Goal: Task Accomplishment & Management: Complete application form

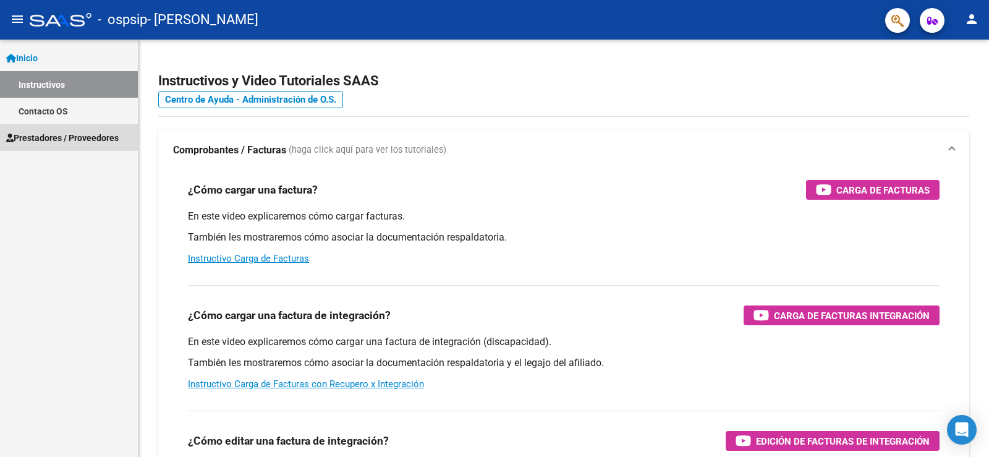
click at [42, 137] on span "Prestadores / Proveedores" at bounding box center [62, 138] width 112 height 14
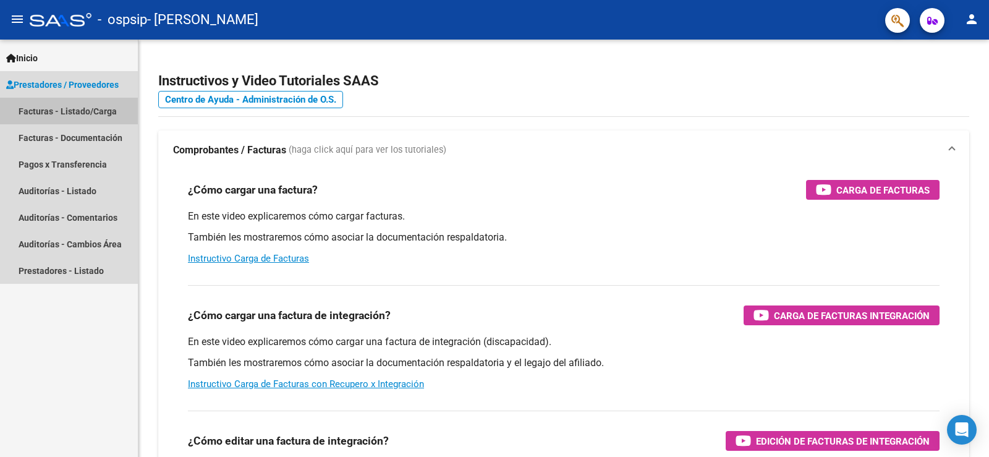
click at [55, 111] on link "Facturas - Listado/Carga" at bounding box center [69, 111] width 138 height 27
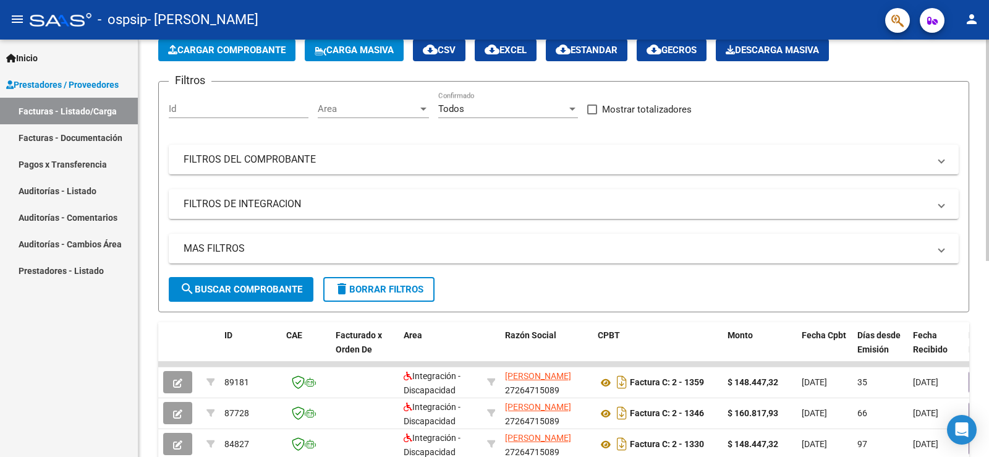
scroll to position [124, 0]
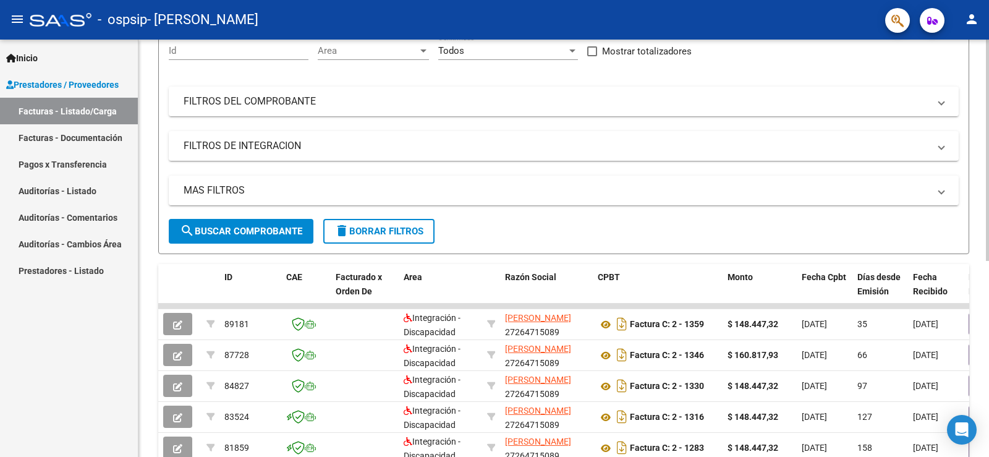
click at [250, 231] on span "search Buscar Comprobante" at bounding box center [241, 231] width 122 height 11
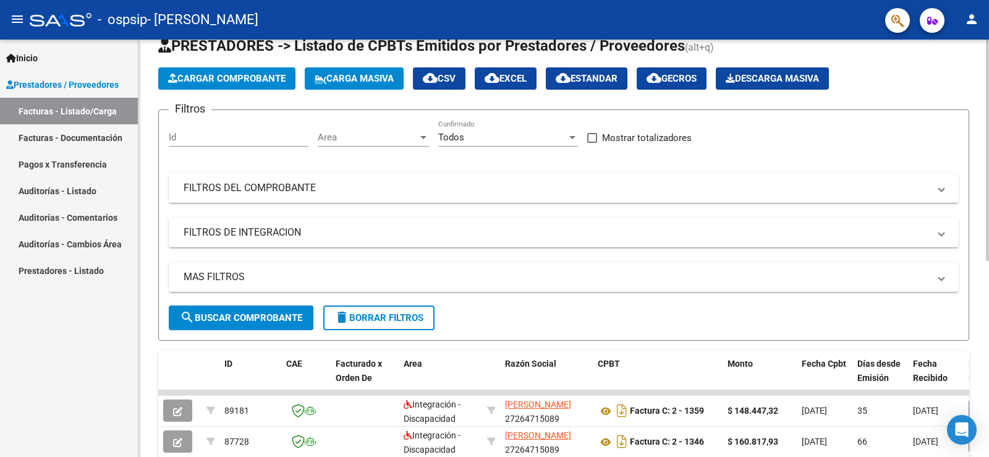
scroll to position [0, 0]
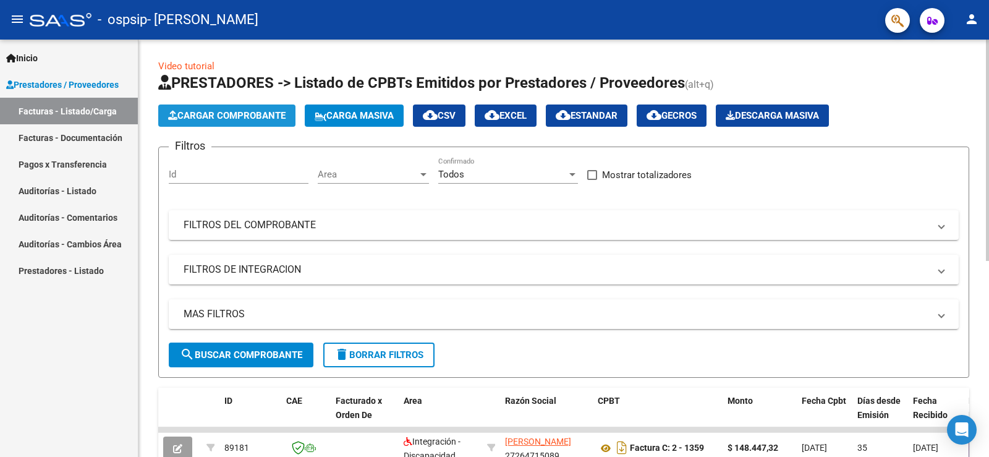
click at [239, 111] on span "Cargar Comprobante" at bounding box center [226, 115] width 117 height 11
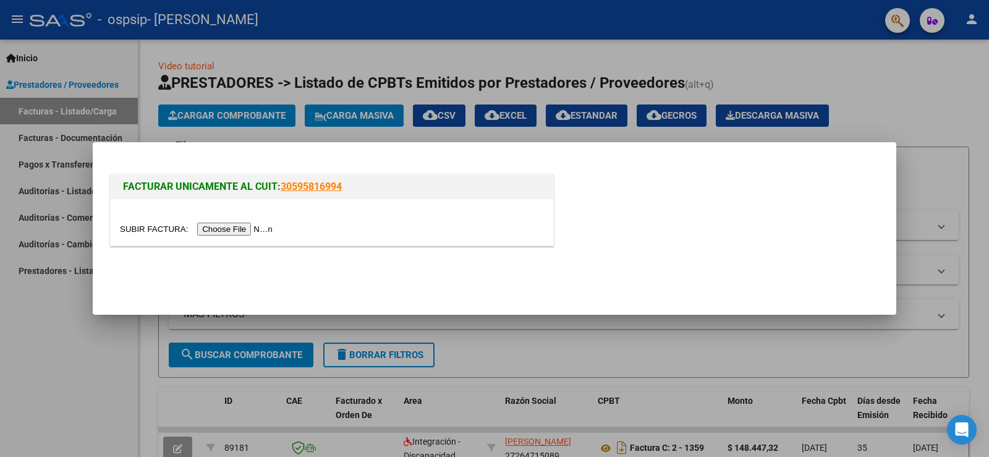
click at [226, 229] on input "file" at bounding box center [198, 228] width 156 height 13
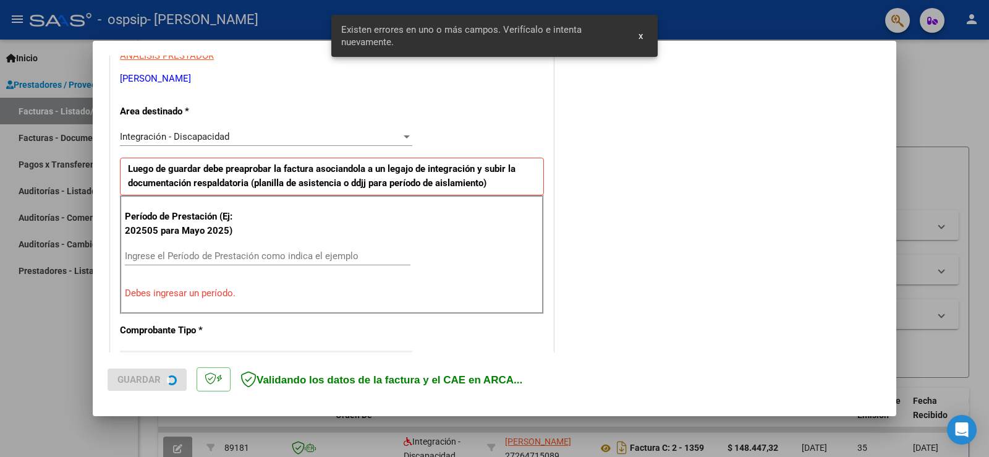
scroll to position [259, 0]
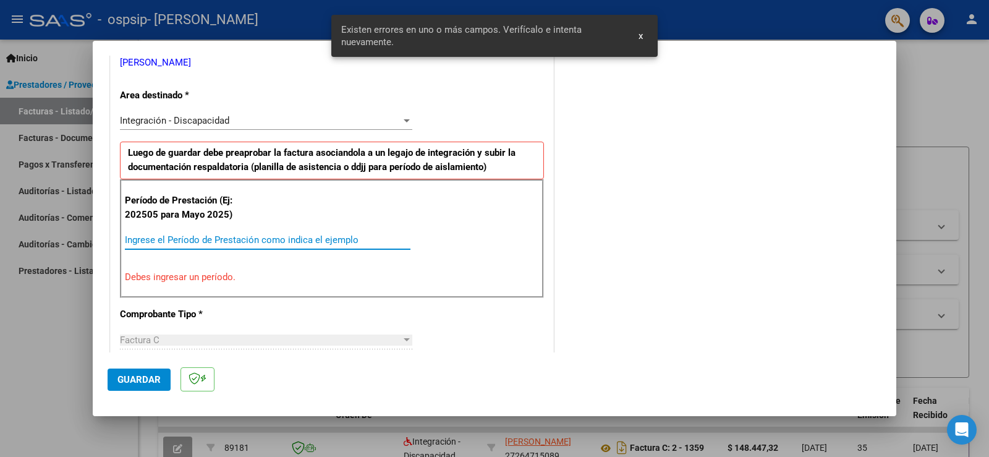
click at [221, 239] on input "Ingrese el Período de Prestación como indica el ejemplo" at bounding box center [268, 239] width 286 height 11
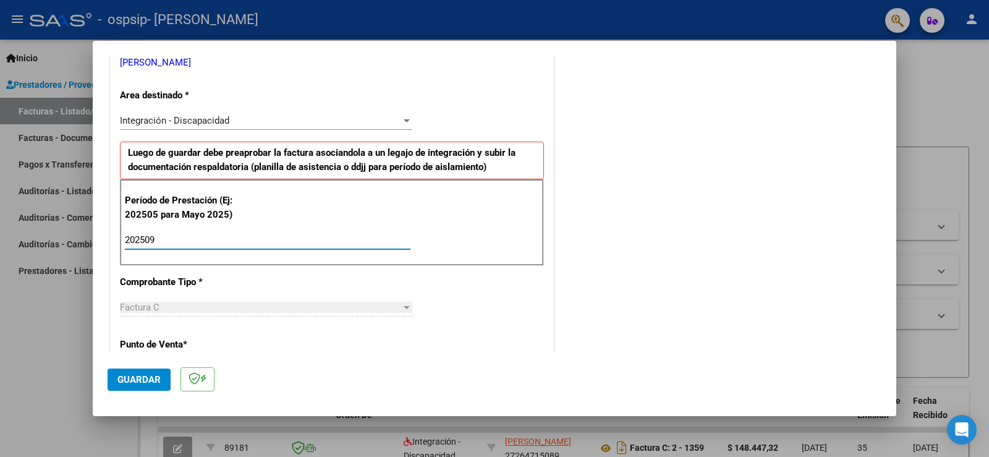
type input "202509"
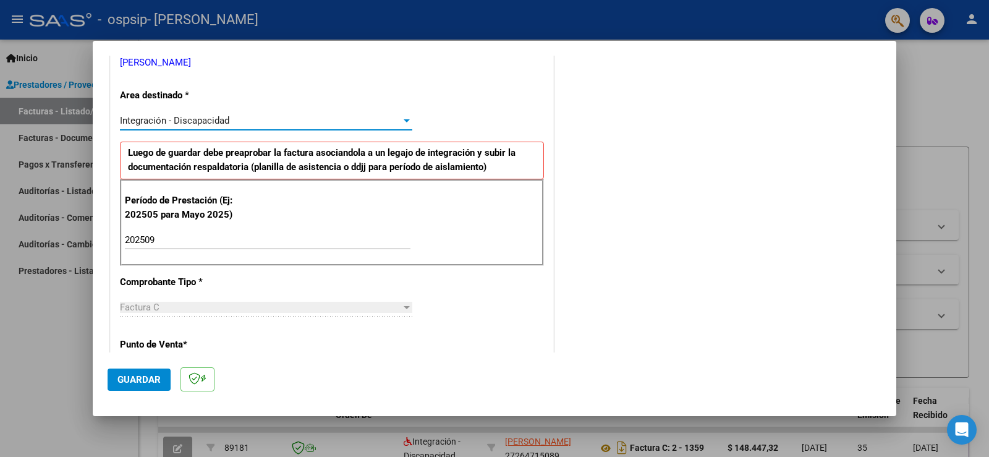
click at [404, 121] on div at bounding box center [407, 120] width 6 height 3
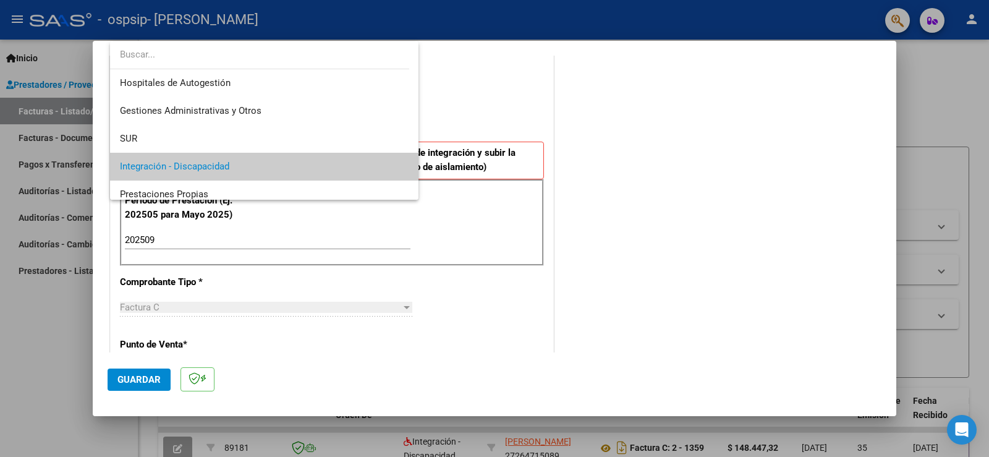
scroll to position [46, 0]
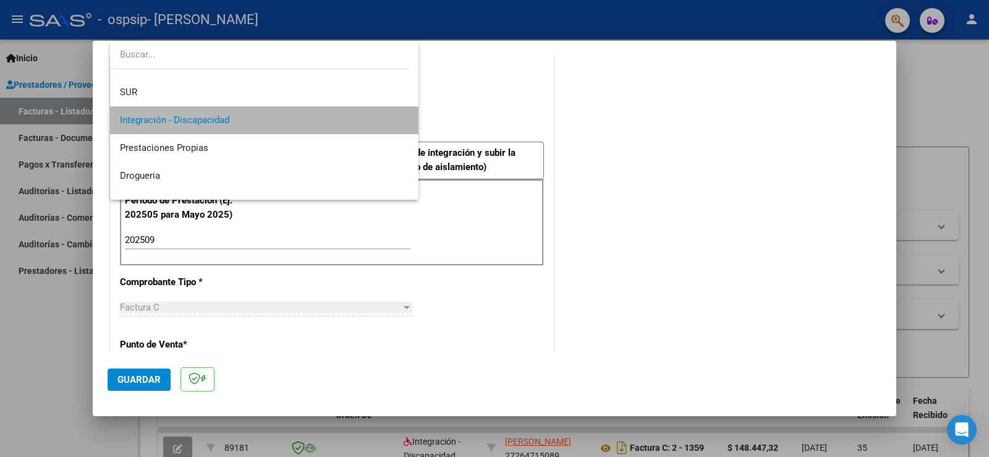
click at [404, 121] on mat-option "Integración - Discapacidad" at bounding box center [264, 120] width 308 height 28
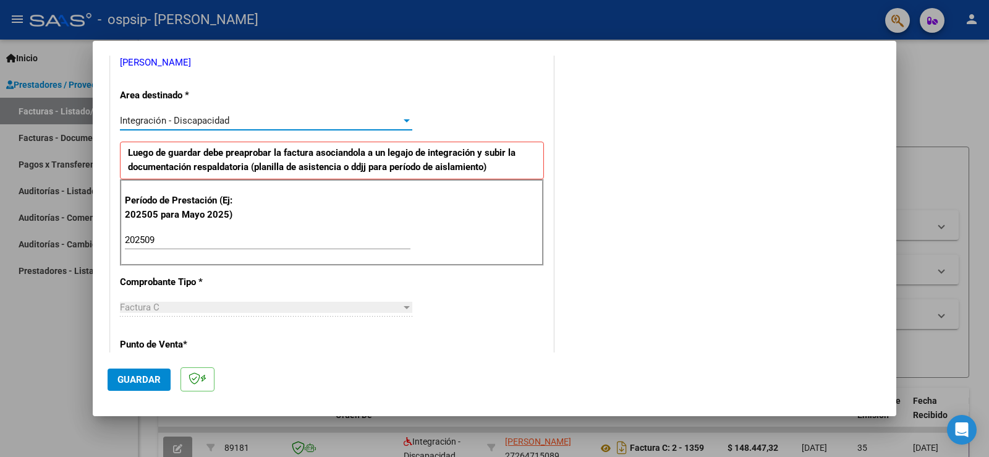
click at [616, 151] on div "COMENTARIOS Comentarios del Prestador / Gerenciador:" at bounding box center [718, 348] width 325 height 1074
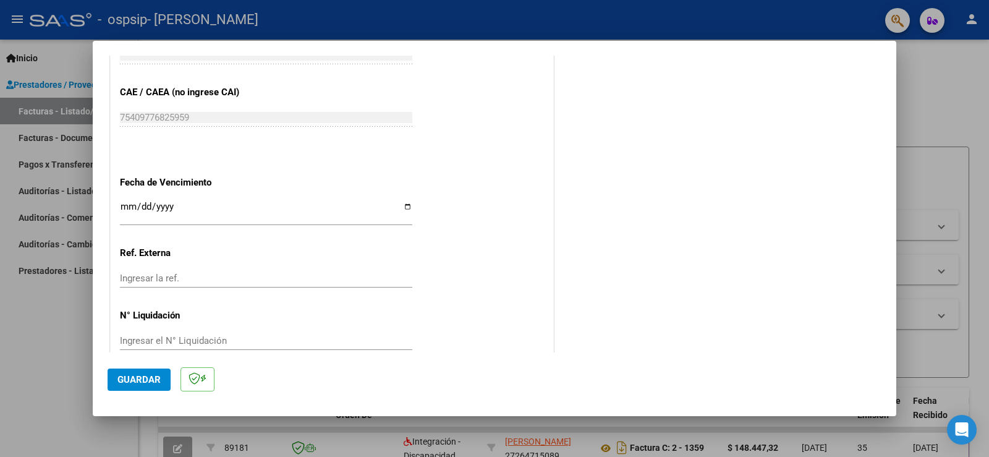
scroll to position [791, 0]
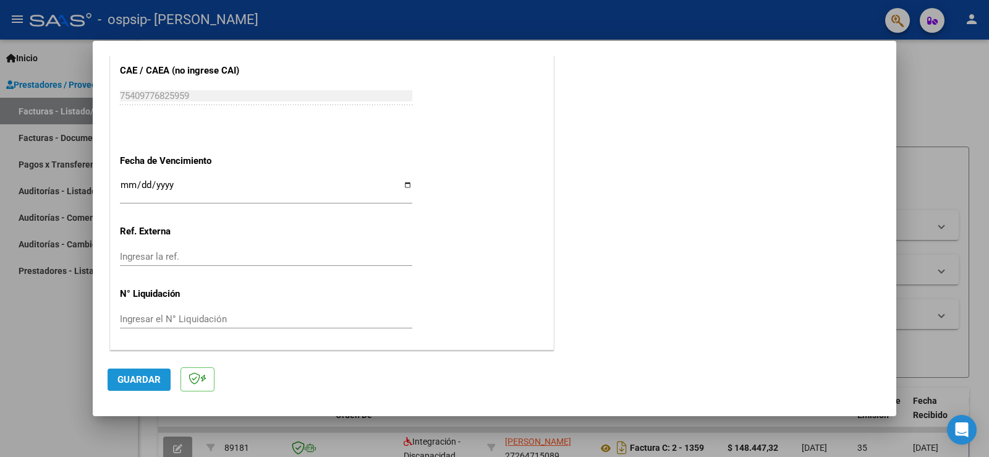
click at [141, 375] on span "Guardar" at bounding box center [138, 379] width 43 height 11
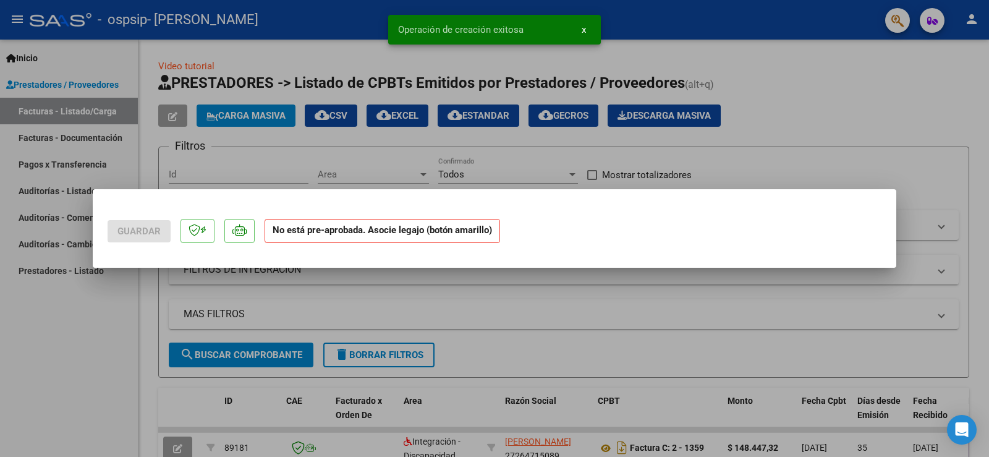
scroll to position [0, 0]
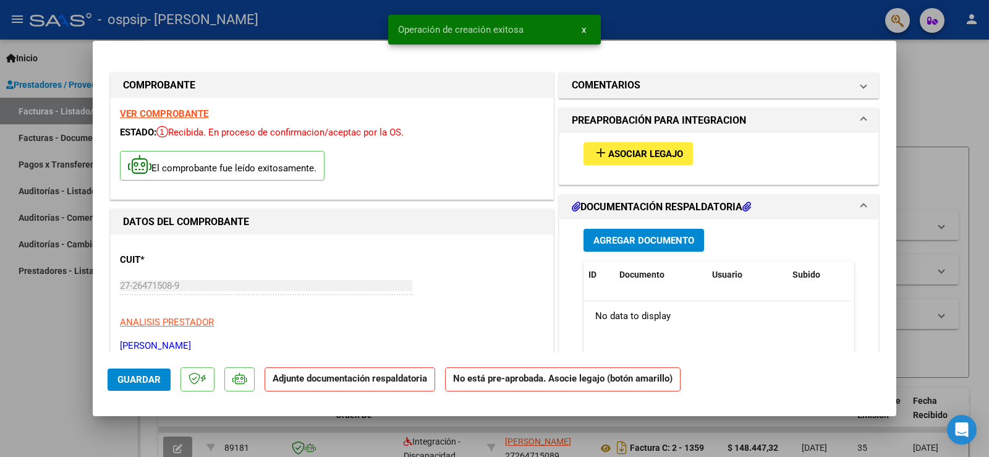
click at [636, 150] on span "Asociar Legajo" at bounding box center [645, 153] width 75 height 11
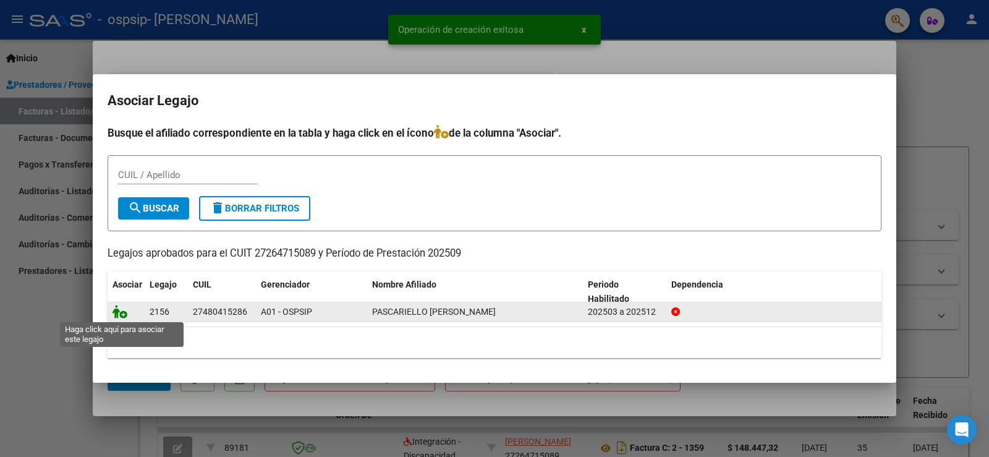
click at [125, 310] on icon at bounding box center [119, 312] width 15 height 14
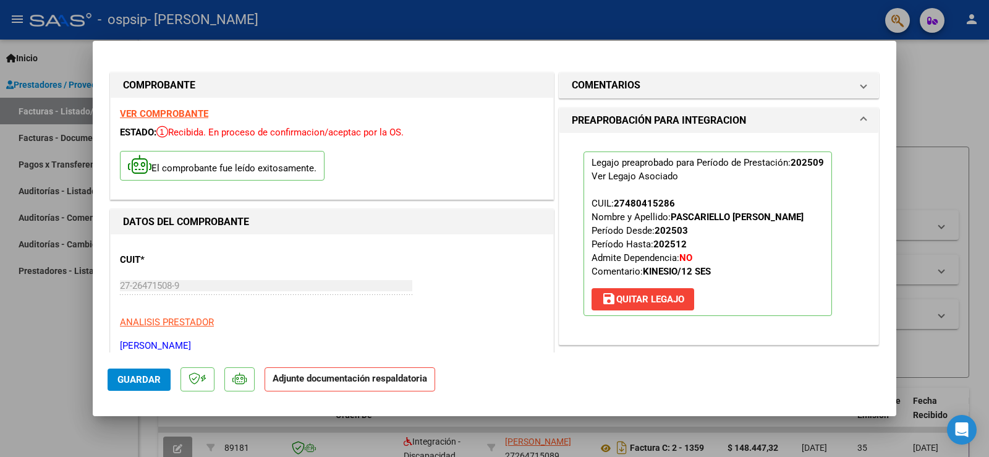
scroll to position [62, 0]
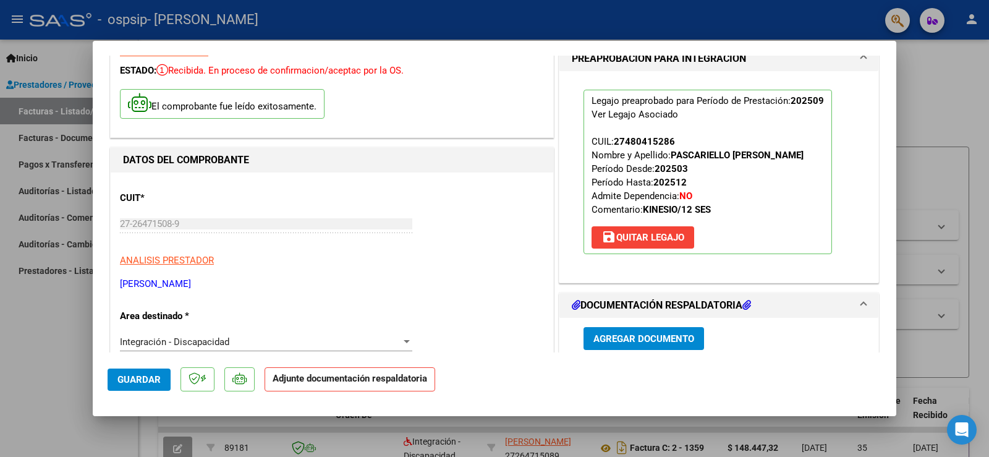
click at [650, 336] on span "Agregar Documento" at bounding box center [643, 338] width 101 height 11
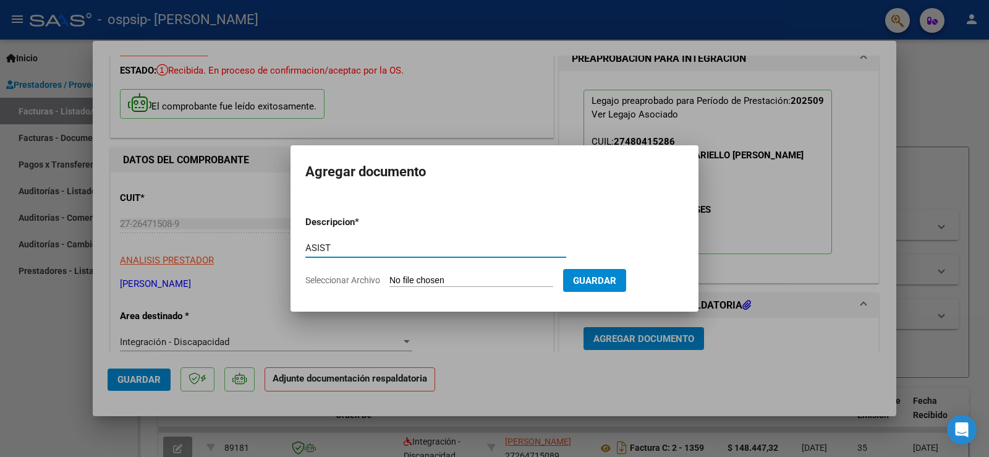
type input "ASIST"
click at [616, 278] on span "Guardar" at bounding box center [594, 280] width 43 height 11
click at [464, 279] on input "Seleccionar Archivo" at bounding box center [471, 281] width 164 height 12
type input "C:\fakepath\ASIST KINEÇ.pdf"
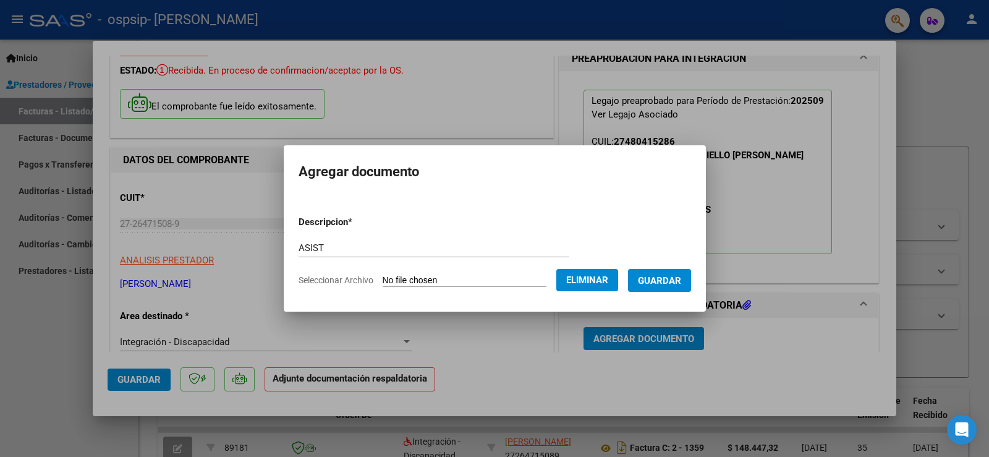
click at [666, 279] on span "Guardar" at bounding box center [659, 280] width 43 height 11
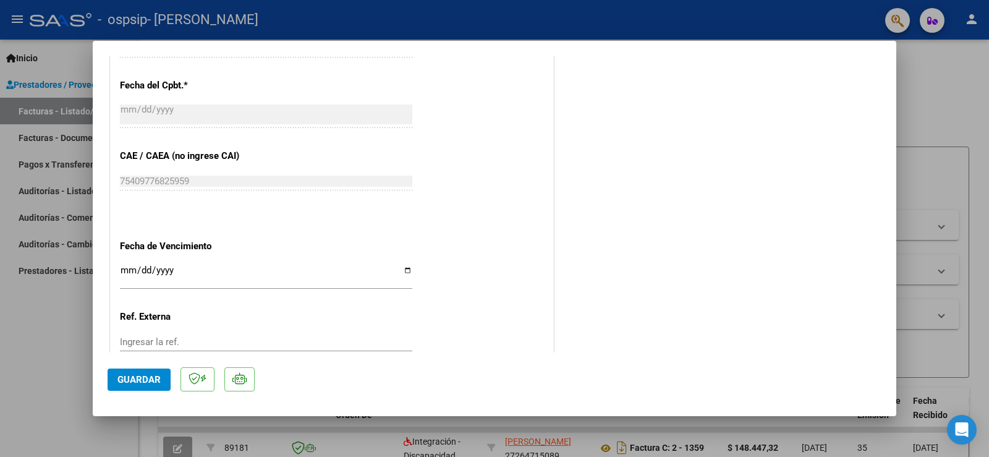
scroll to position [810, 0]
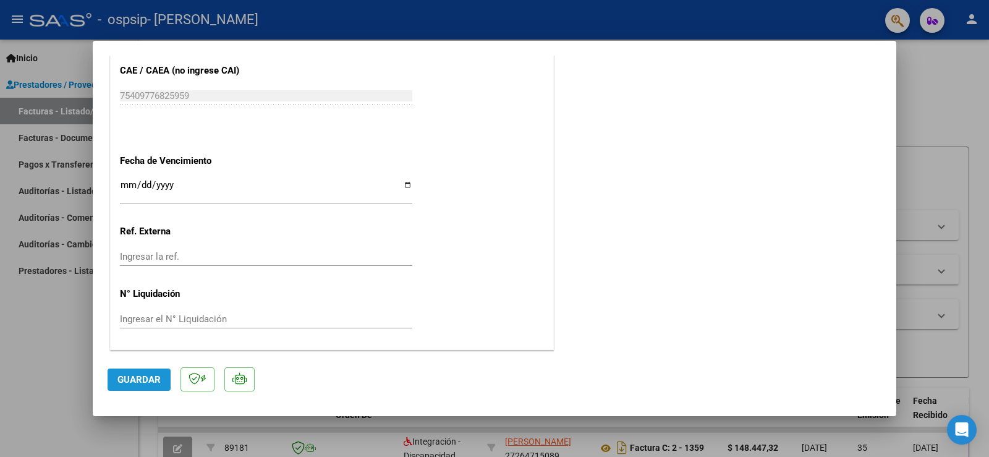
click at [122, 378] on span "Guardar" at bounding box center [138, 379] width 43 height 11
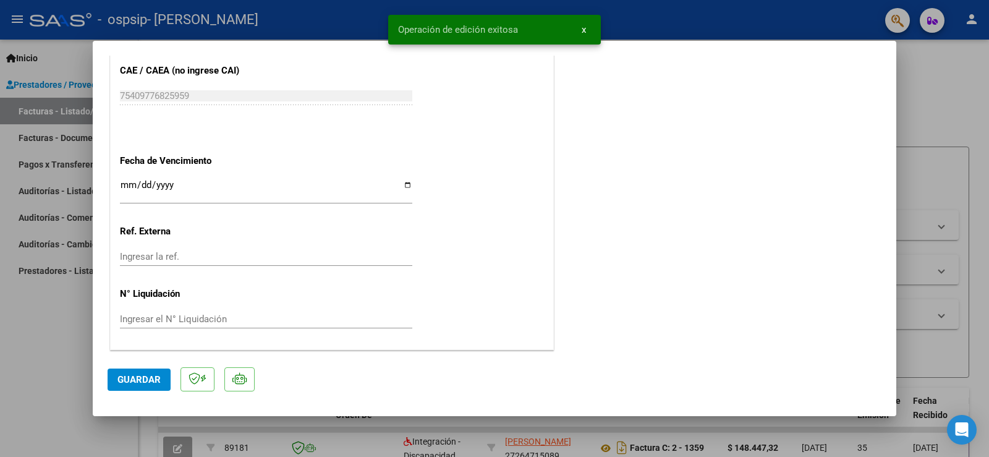
click at [949, 104] on div at bounding box center [494, 228] width 989 height 457
type input "$ 0,00"
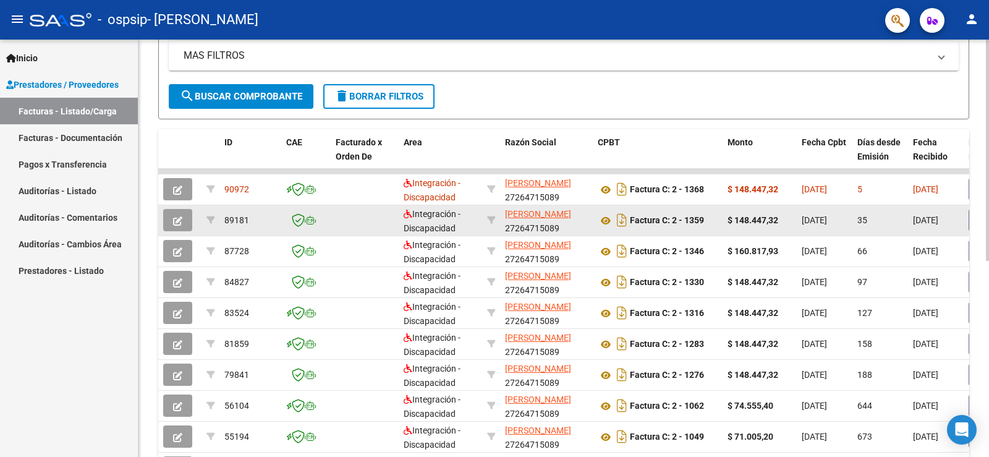
scroll to position [245, 0]
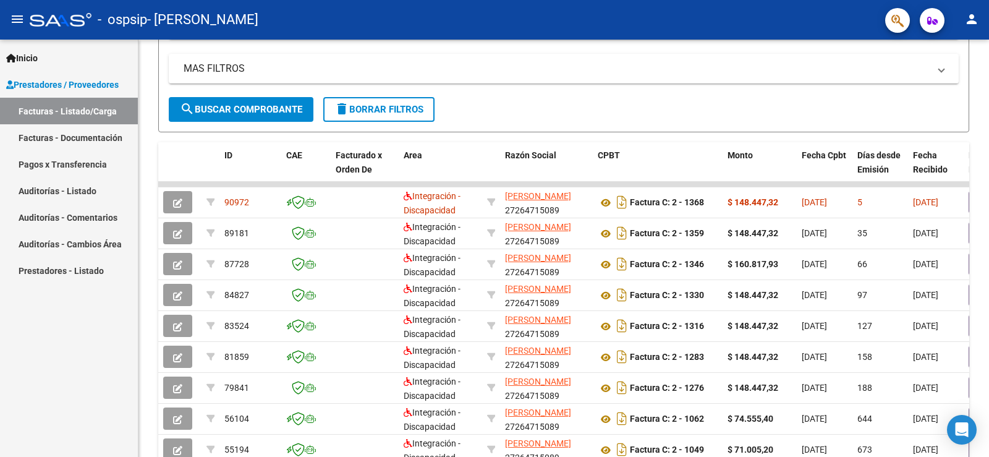
click at [972, 19] on mat-icon "person" at bounding box center [971, 19] width 15 height 15
click at [956, 79] on button "exit_to_app Salir" at bounding box center [946, 82] width 75 height 30
